Goal: Check status: Check status

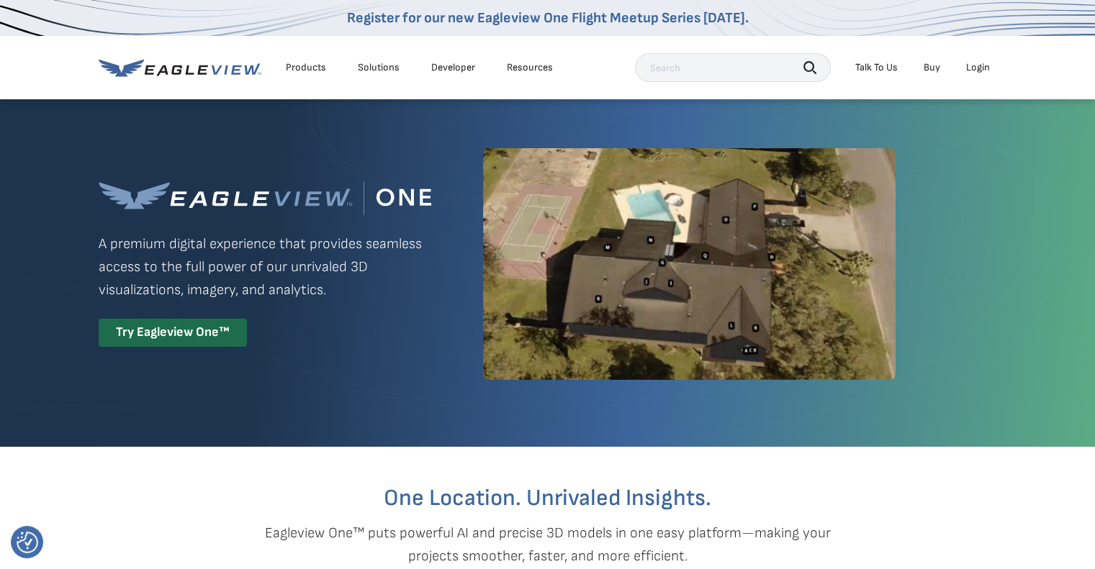
click at [977, 66] on div "Login" at bounding box center [978, 67] width 24 height 13
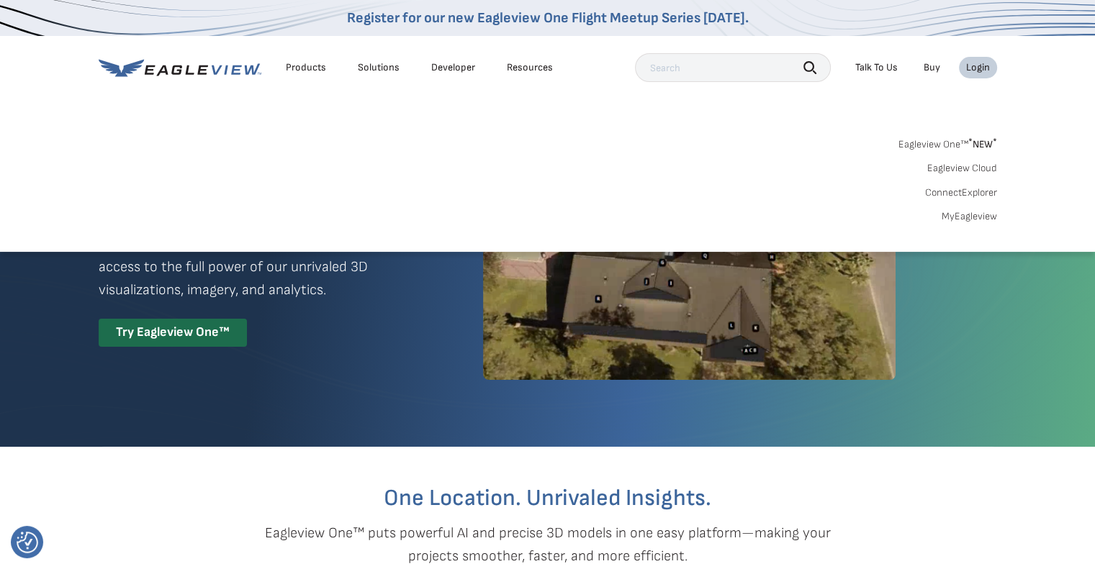
click at [965, 217] on link "MyEagleview" at bounding box center [969, 216] width 55 height 13
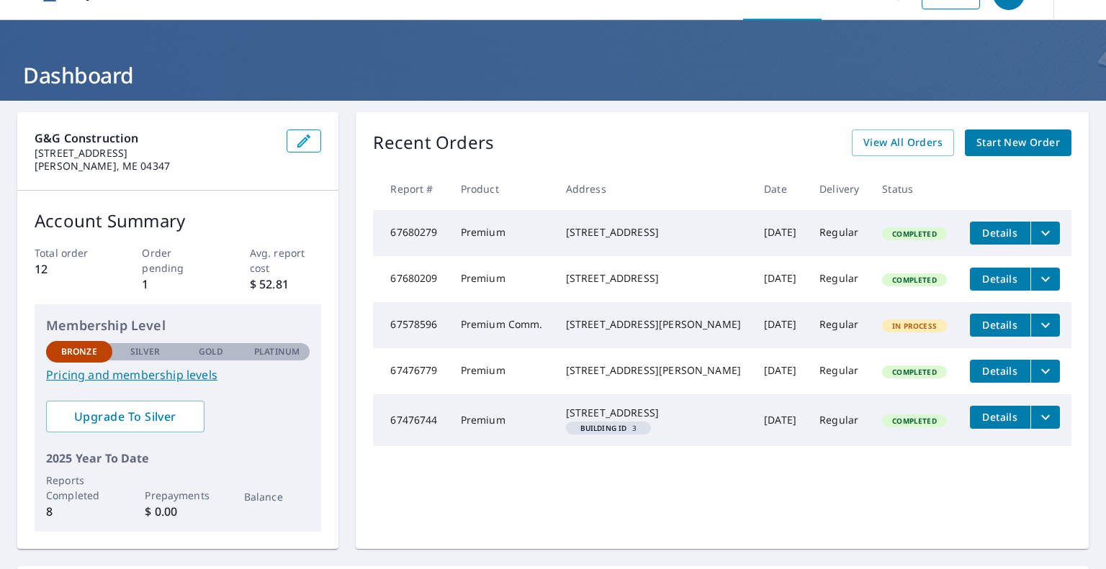
scroll to position [32, 0]
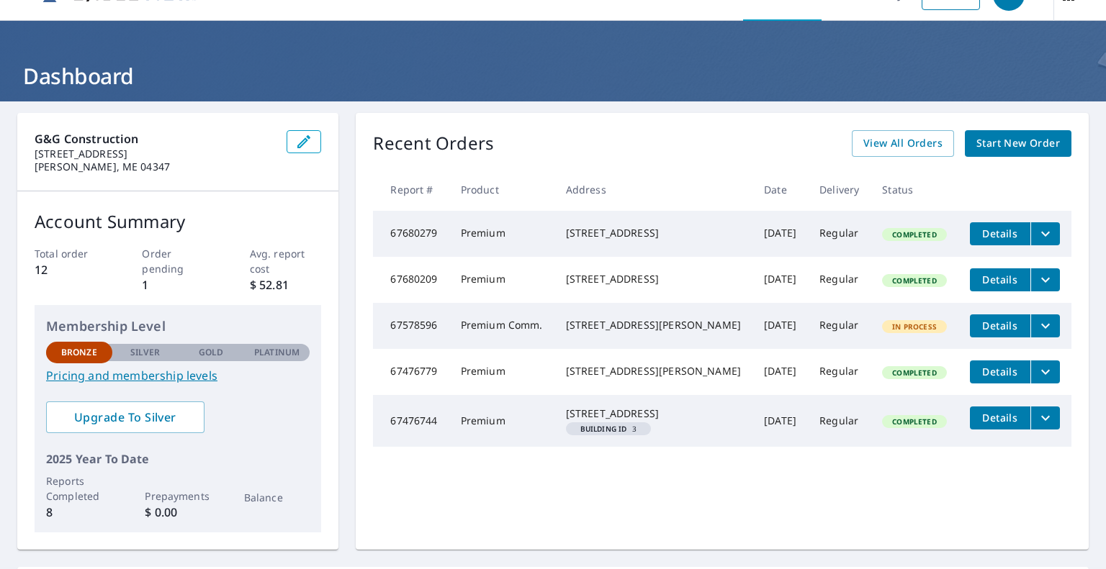
click at [995, 229] on span "Details" at bounding box center [999, 234] width 43 height 14
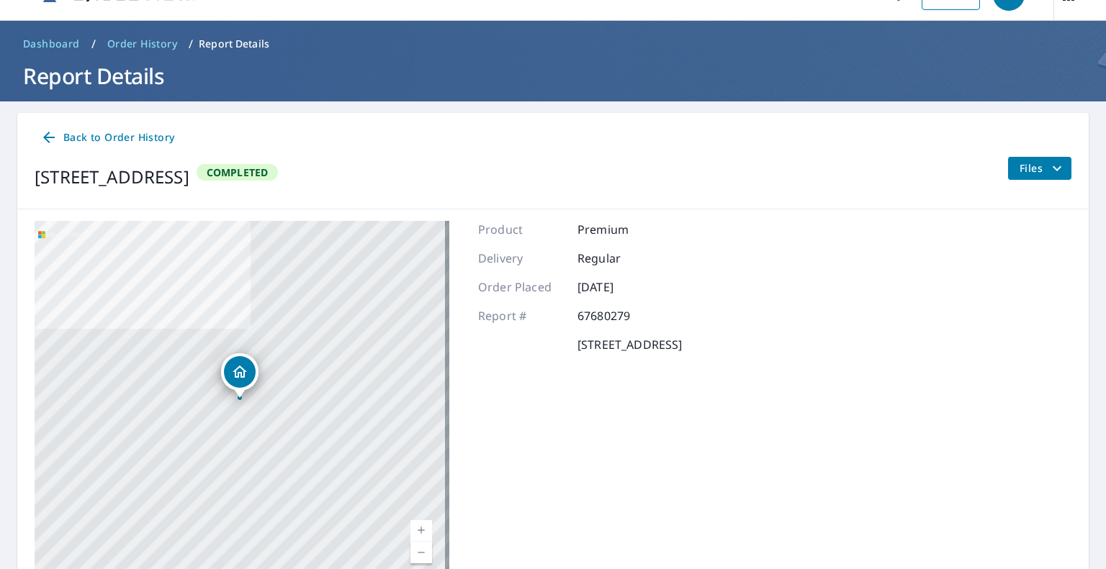
click at [1029, 168] on span "Files" at bounding box center [1042, 168] width 46 height 17
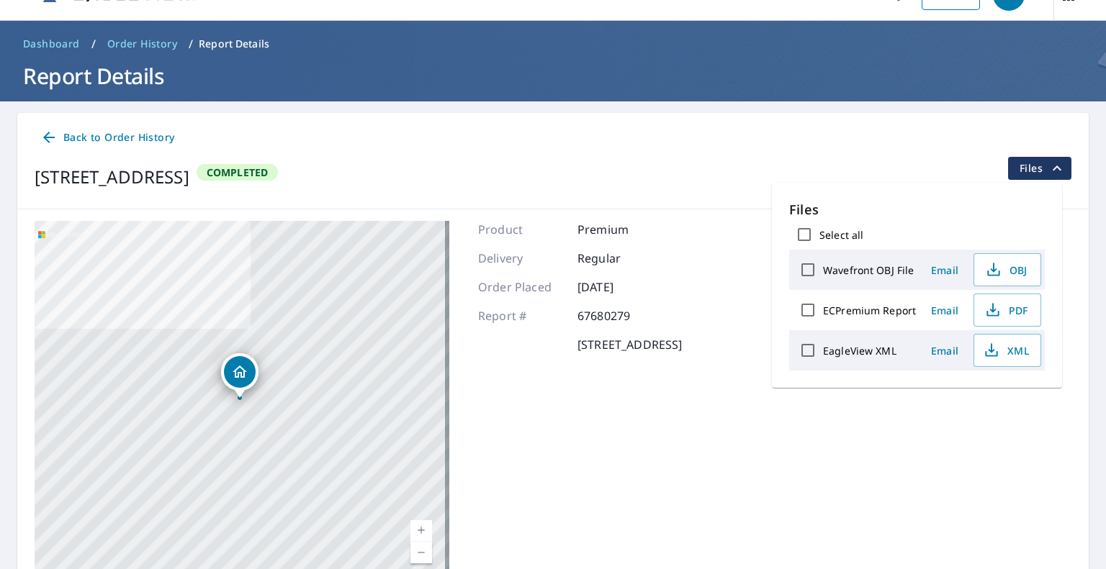
click at [855, 409] on div "[STREET_ADDRESS] Aerial Road A standard road map Aerial A detailed look from ab…" at bounding box center [552, 400] width 1071 height 383
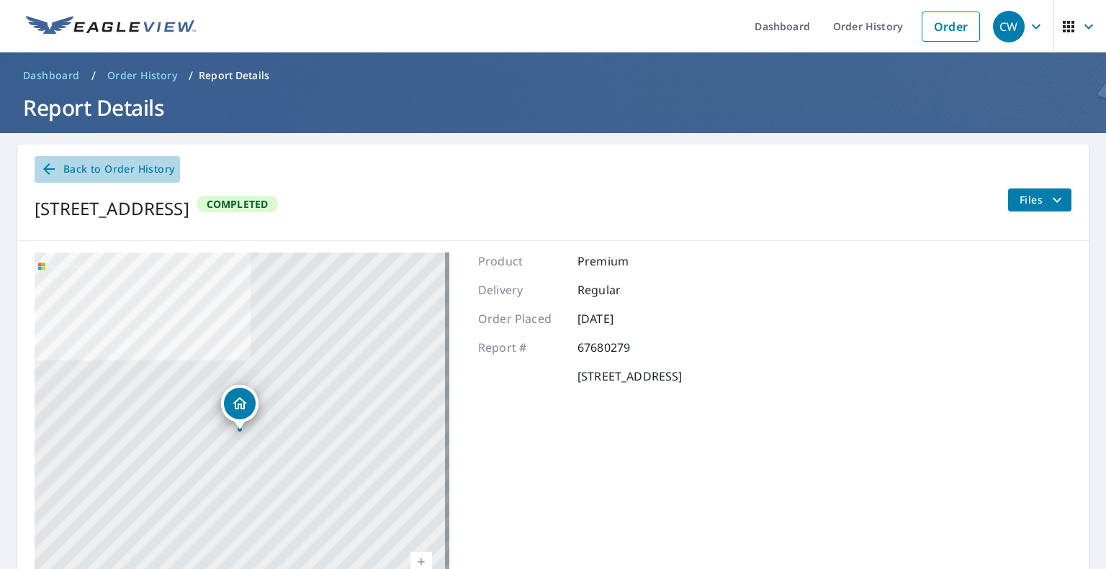
click at [143, 171] on span "Back to Order History" at bounding box center [107, 170] width 134 height 18
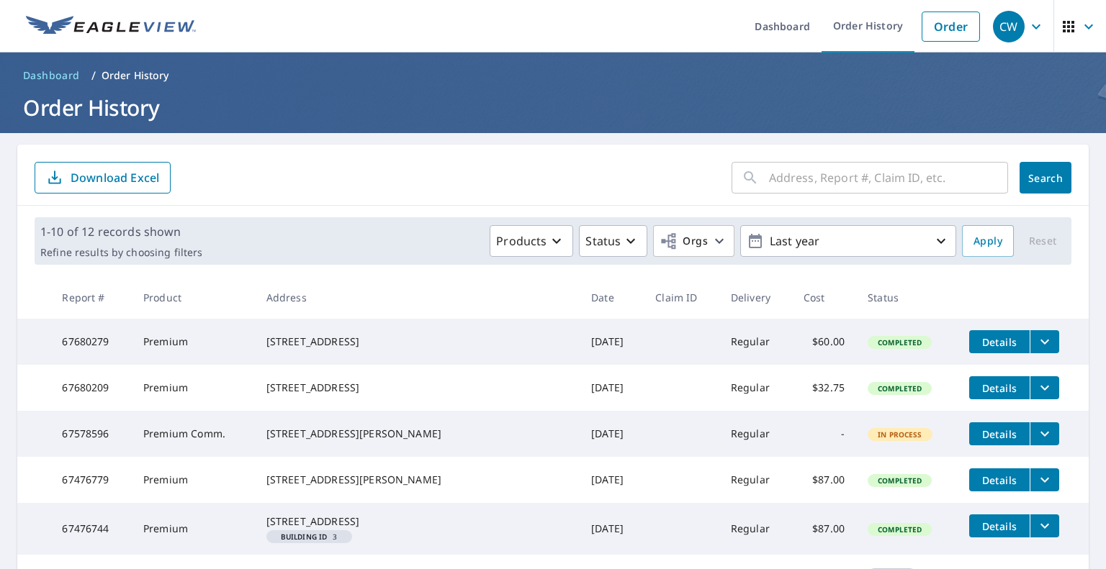
click at [1031, 348] on button "filesDropdownBtn-67680279" at bounding box center [1044, 341] width 30 height 23
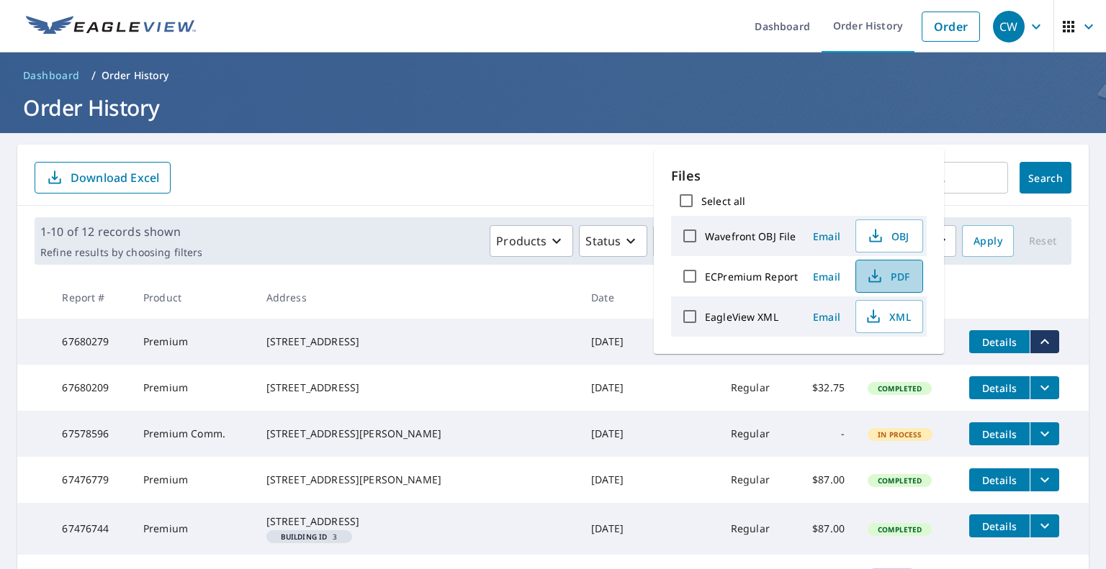
click at [883, 281] on span "PDF" at bounding box center [888, 276] width 46 height 17
